Goal: Information Seeking & Learning: Compare options

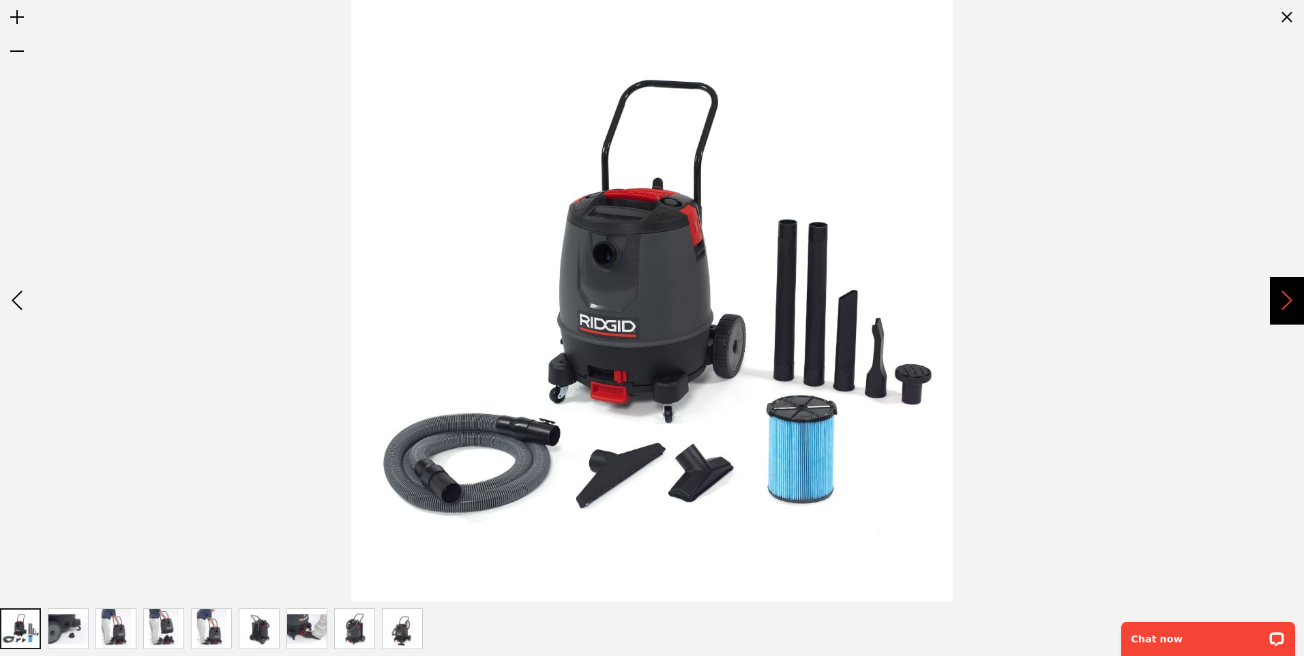
click at [1292, 294] on div "Next" at bounding box center [1287, 301] width 34 height 48
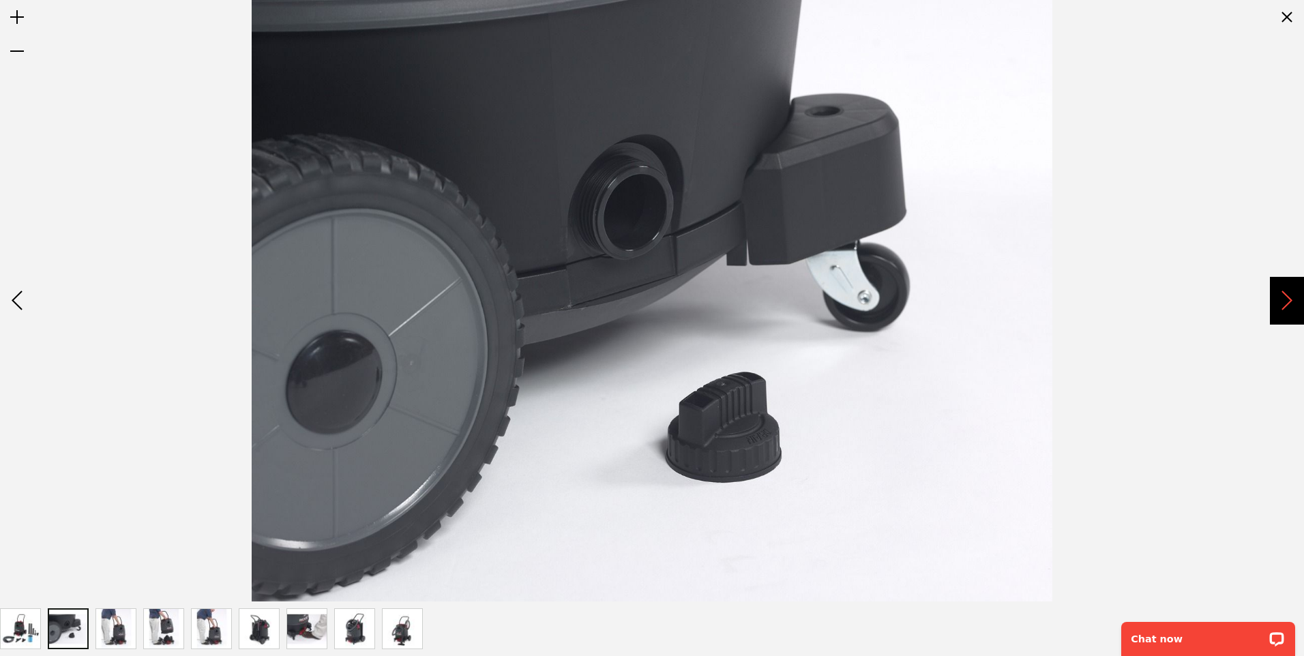
click at [1292, 301] on div "Next" at bounding box center [1287, 301] width 34 height 48
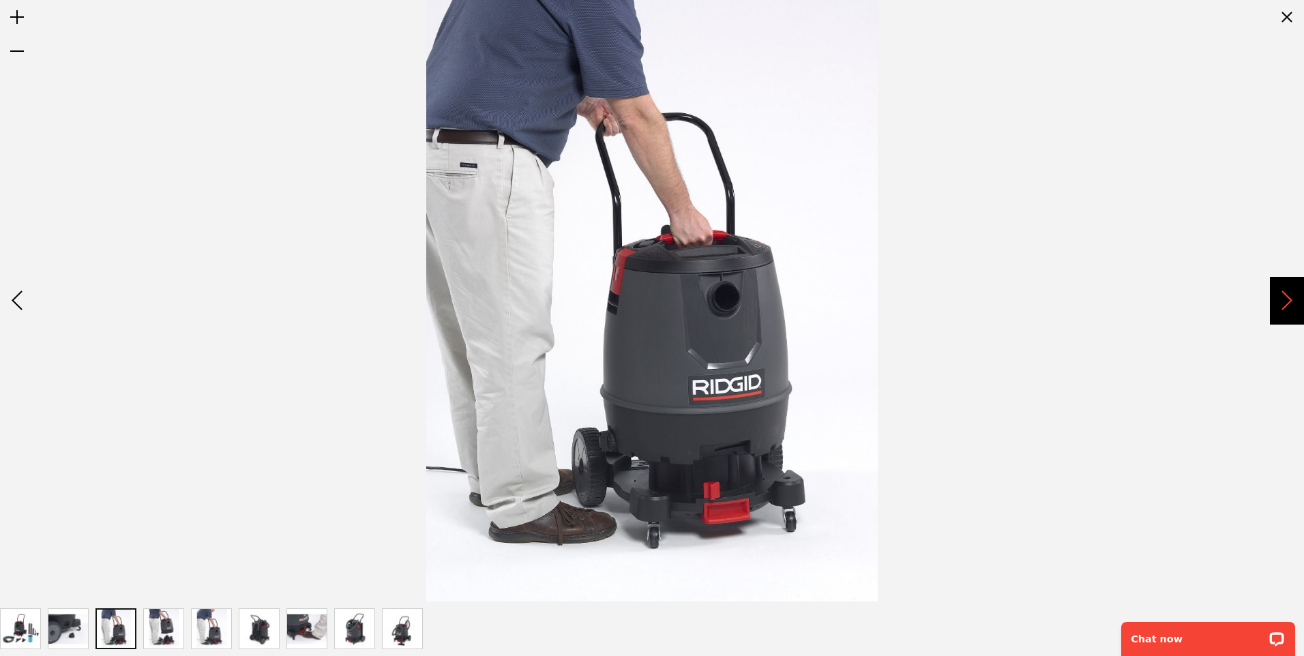
click at [1291, 304] on div "Next" at bounding box center [1287, 301] width 34 height 48
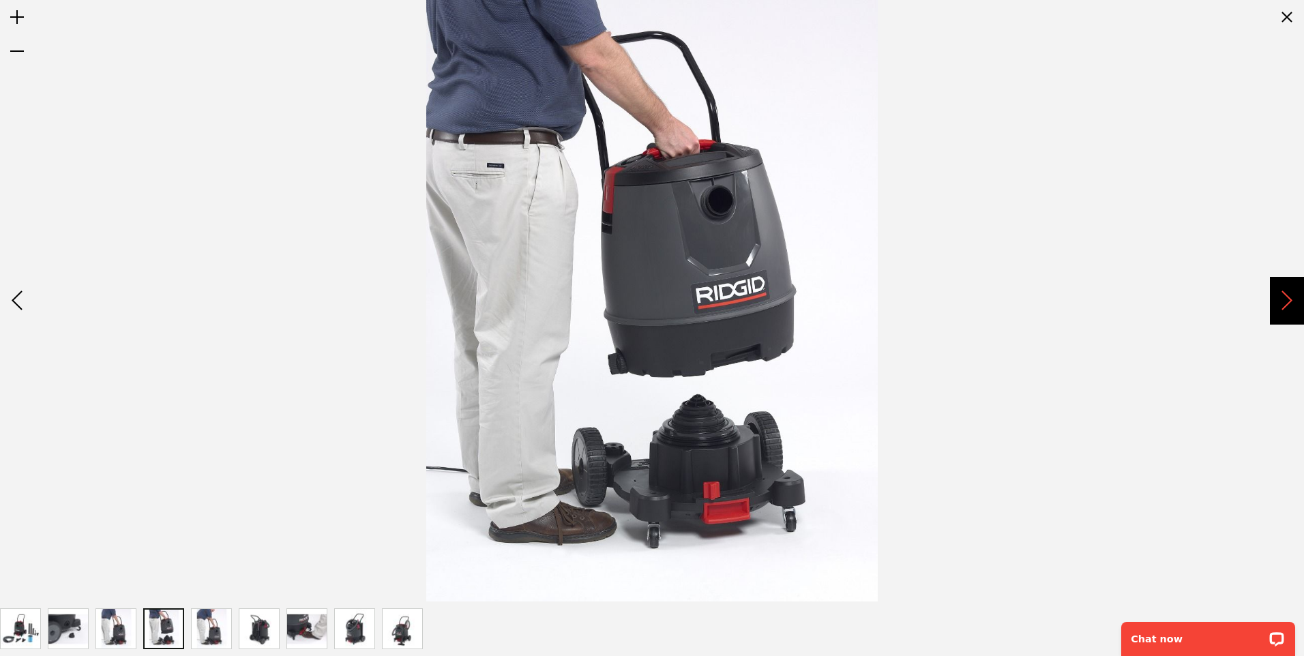
click at [1291, 304] on div "Next" at bounding box center [1287, 301] width 34 height 48
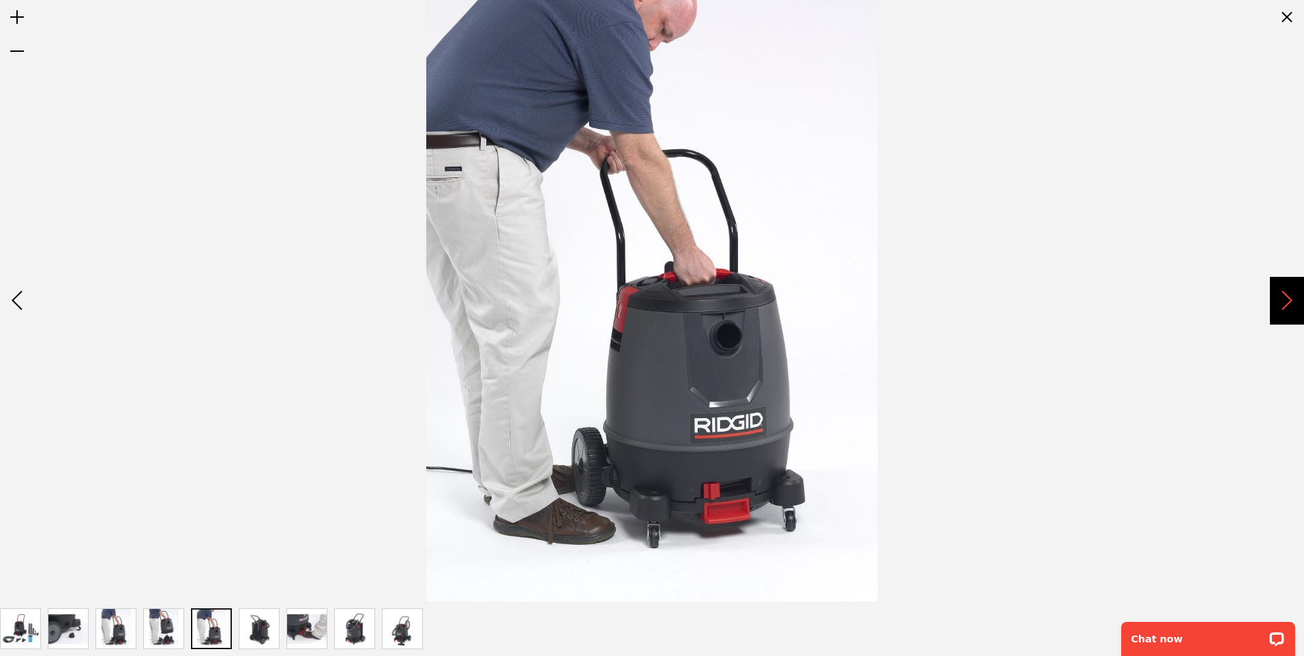
click at [1291, 304] on div "Next" at bounding box center [1287, 301] width 34 height 48
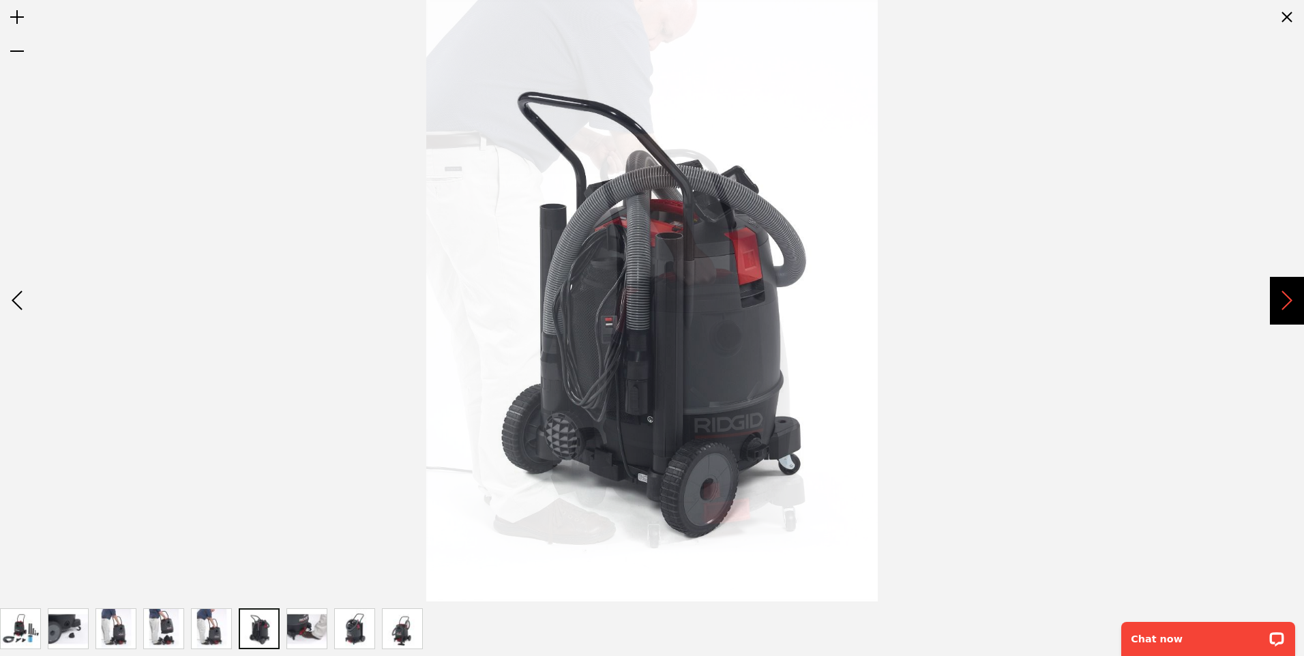
click at [1291, 304] on div "Next" at bounding box center [1287, 301] width 34 height 48
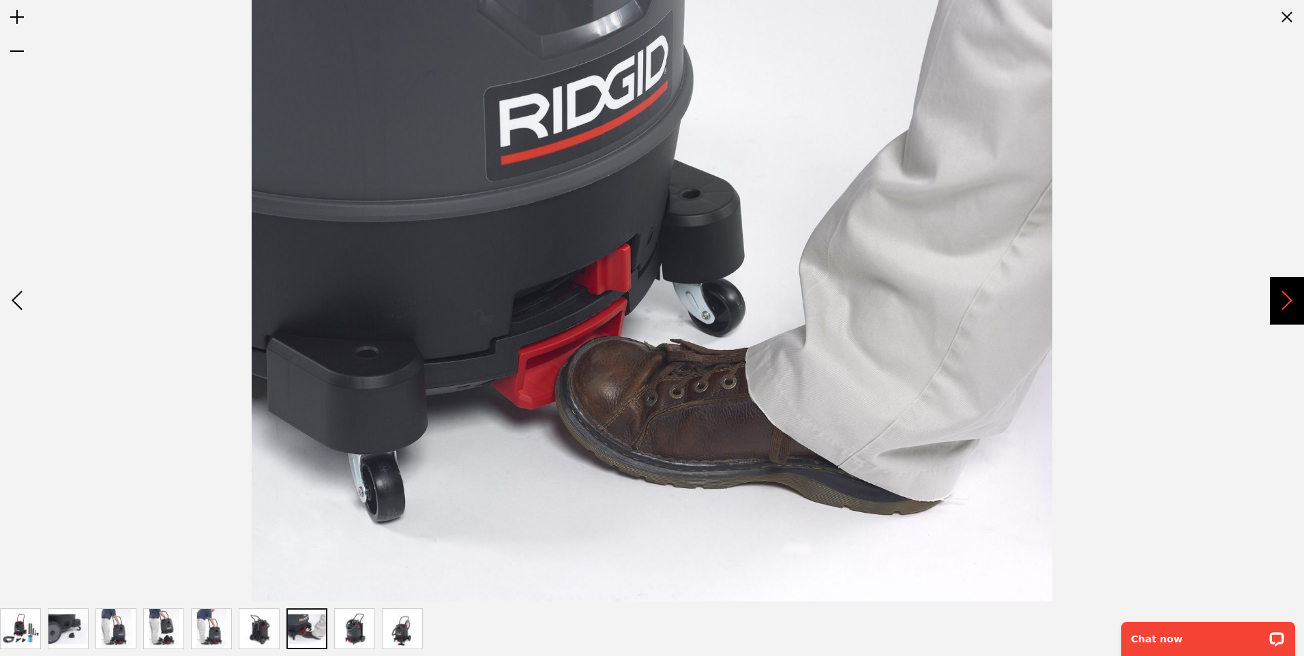
click at [1291, 304] on div "Next" at bounding box center [1287, 301] width 34 height 48
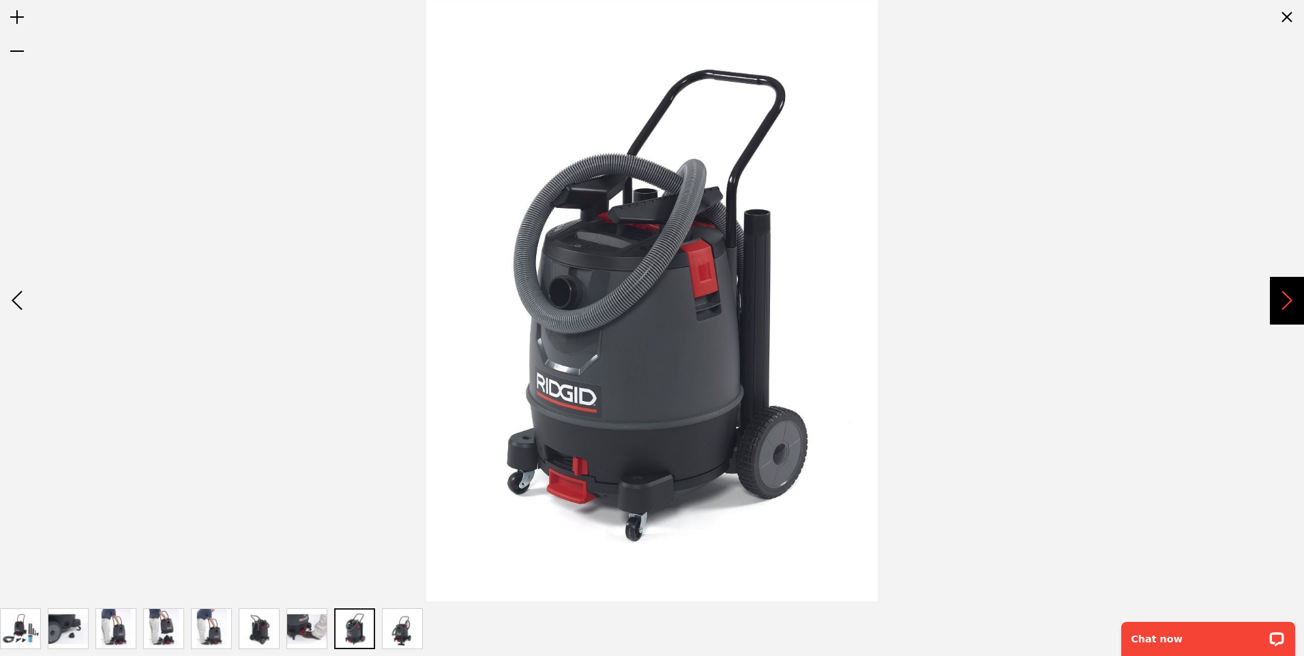
click at [1291, 304] on div "Next" at bounding box center [1287, 301] width 34 height 48
